Goal: Answer question/provide support

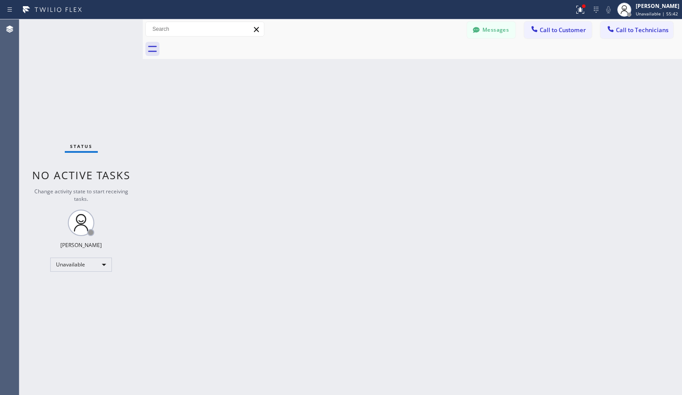
click at [63, 262] on div "Unavailable" at bounding box center [81, 265] width 62 height 14
click at [69, 288] on li "Available" at bounding box center [81, 288] width 60 height 11
click at [61, 68] on div "Status No active tasks You are ready to start receiving tasks. Lyra Lauderez Av…" at bounding box center [80, 207] width 123 height 376
click at [95, 260] on div "Available" at bounding box center [81, 261] width 62 height 14
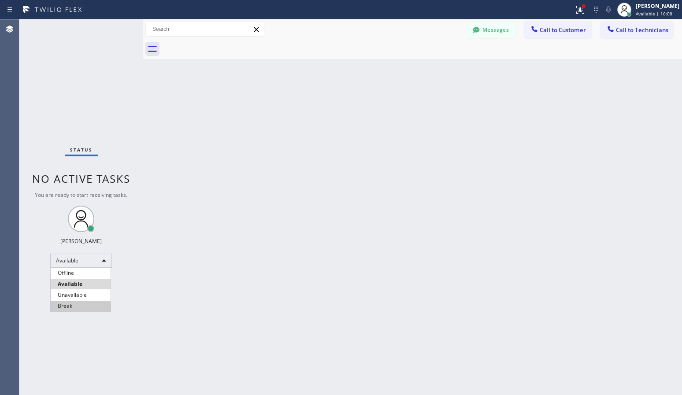
click at [80, 306] on li "Break" at bounding box center [81, 306] width 60 height 11
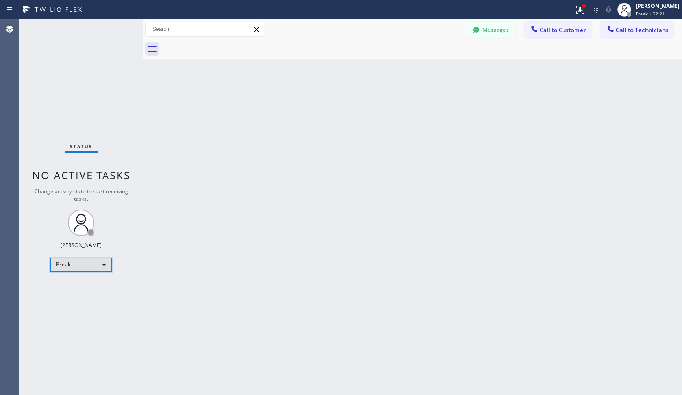
click at [81, 267] on div "Break" at bounding box center [81, 265] width 62 height 14
click at [77, 290] on li "Available" at bounding box center [81, 288] width 60 height 11
click at [551, 35] on button "Call to Customer" at bounding box center [557, 30] width 67 height 17
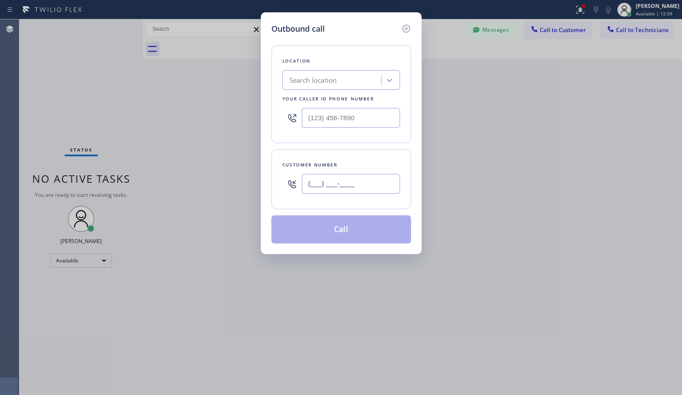
click at [340, 182] on input "(___) ___-____" at bounding box center [351, 184] width 98 height 20
paste input "424) 267-7654"
type input "[PHONE_NUMBER]"
click at [320, 81] on div "Search location" at bounding box center [313, 80] width 48 height 10
paste input "Zoom Electricians [GEOGRAPHIC_DATA]"
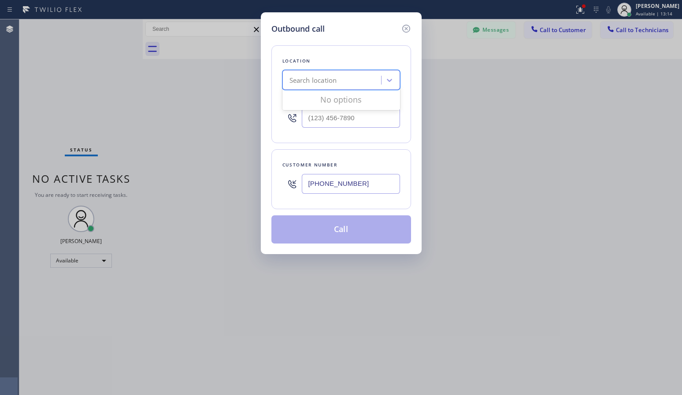
type input "Zoom Electricians [GEOGRAPHIC_DATA]"
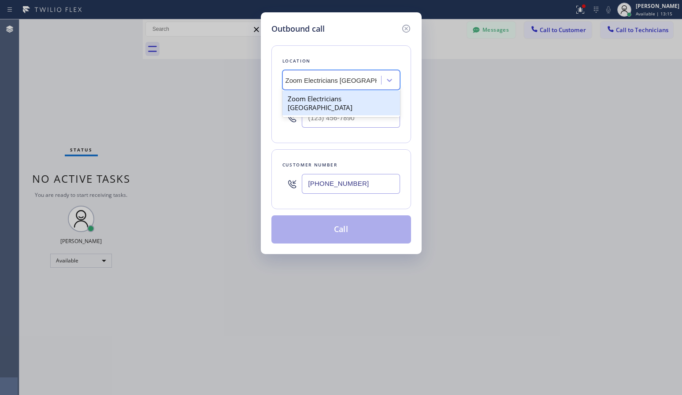
click at [318, 92] on div "Zoom Electricians [GEOGRAPHIC_DATA]" at bounding box center [341, 103] width 118 height 25
type input "[PHONE_NUMBER]"
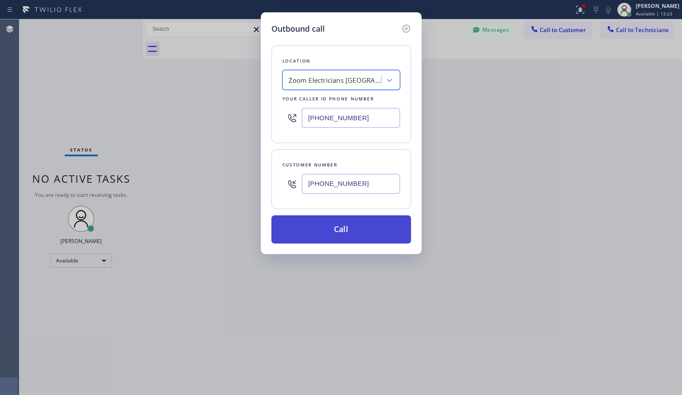
click at [319, 235] on button "Call" at bounding box center [341, 229] width 140 height 28
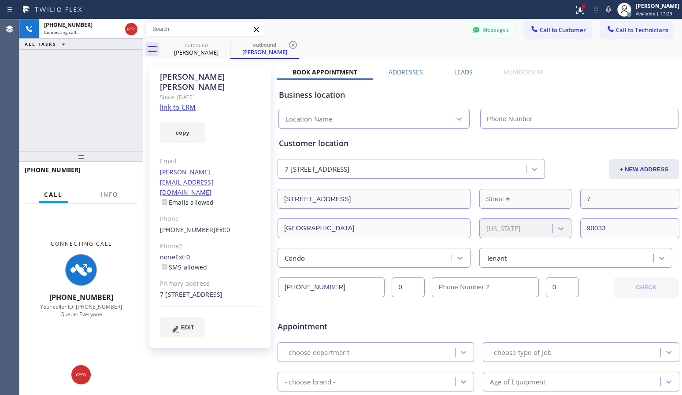
type input "[PHONE_NUMBER]"
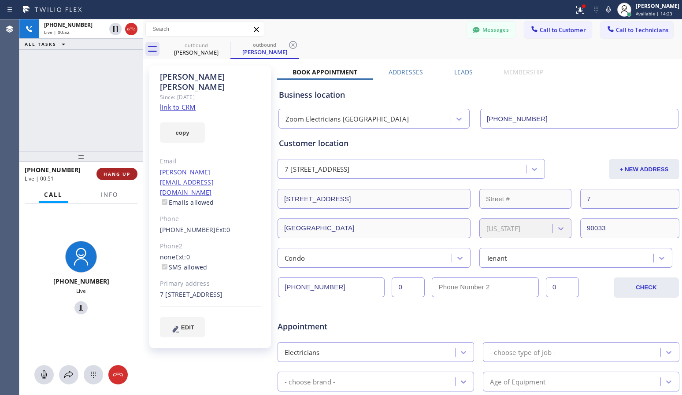
click at [124, 172] on span "HANG UP" at bounding box center [117, 174] width 27 height 6
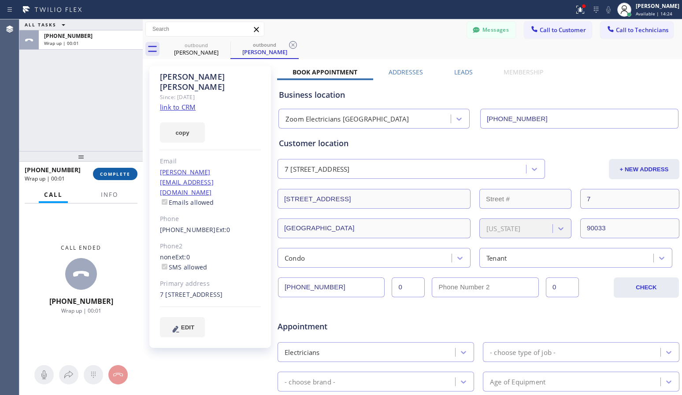
click at [117, 171] on span "COMPLETE" at bounding box center [115, 174] width 30 height 6
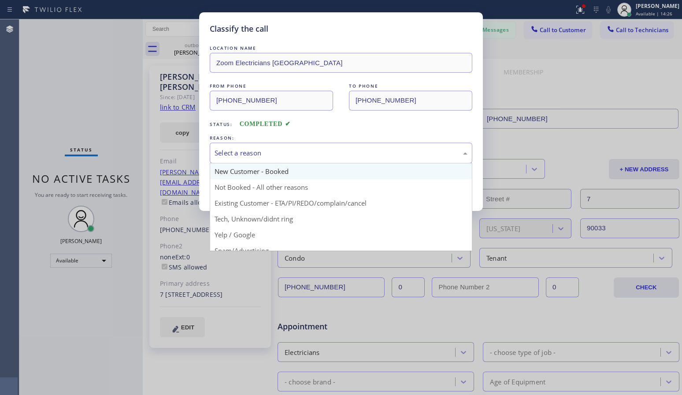
drag, startPoint x: 268, startPoint y: 158, endPoint x: 270, endPoint y: 167, distance: 9.6
click at [268, 158] on div "Select a reason" at bounding box center [341, 153] width 253 height 10
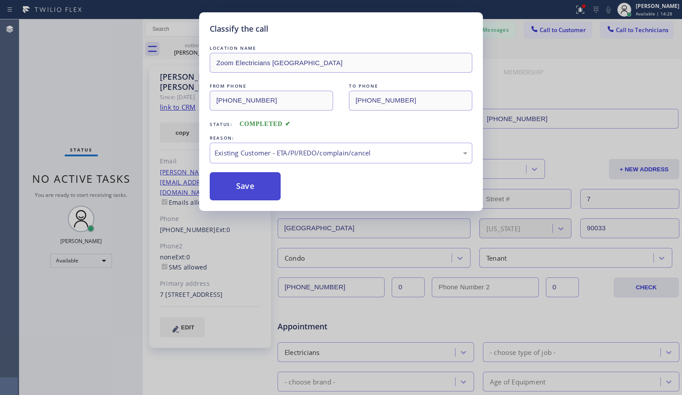
click at [254, 186] on button "Save" at bounding box center [245, 186] width 71 height 28
